Goal: Task Accomplishment & Management: Complete application form

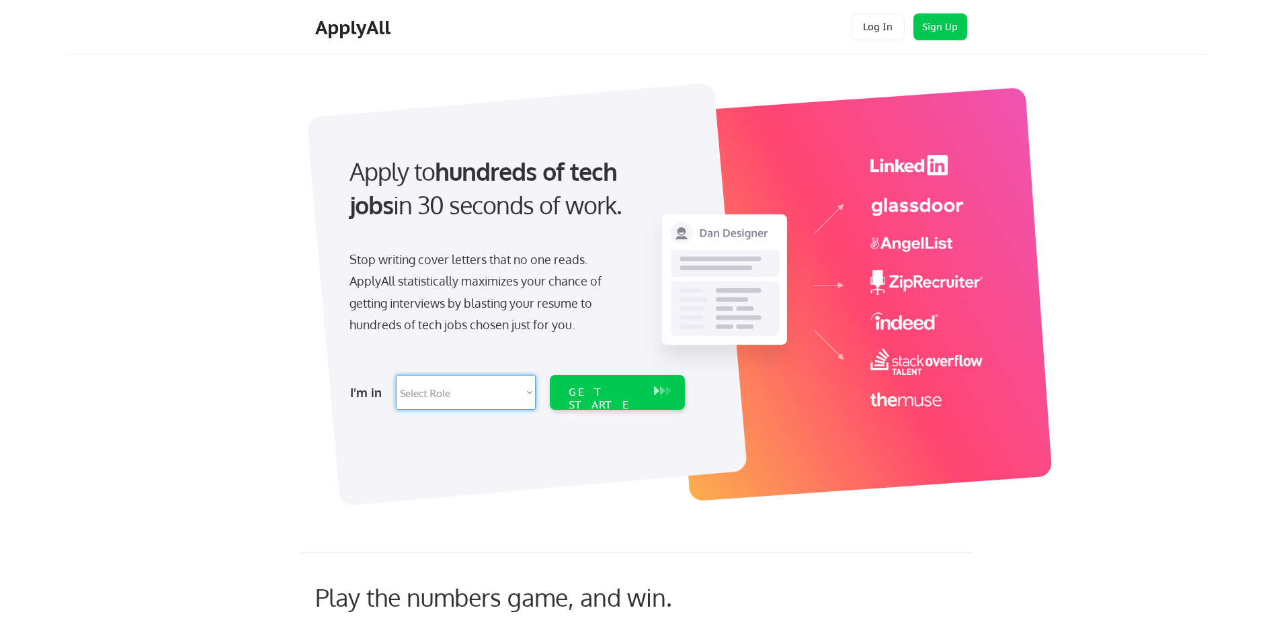
click at [526, 391] on select "Select Role Software Engineering Product Management Customer Success Sales UI/U…" at bounding box center [466, 392] width 140 height 35
select select ""it_security""
click at [396, 375] on select "Select Role Software Engineering Product Management Customer Success Sales UI/U…" at bounding box center [466, 392] width 140 height 35
select select ""it_security""
click at [623, 391] on div "GET STARTED" at bounding box center [605, 405] width 72 height 39
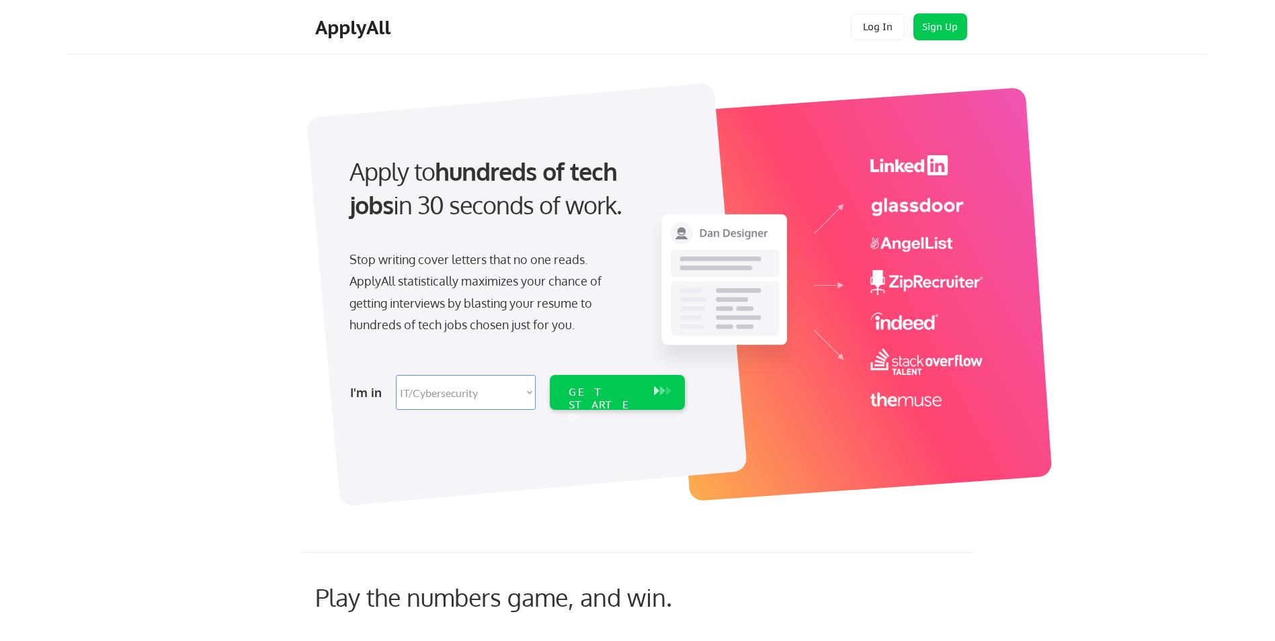
select select ""it_security""
